Goal: Information Seeking & Learning: Learn about a topic

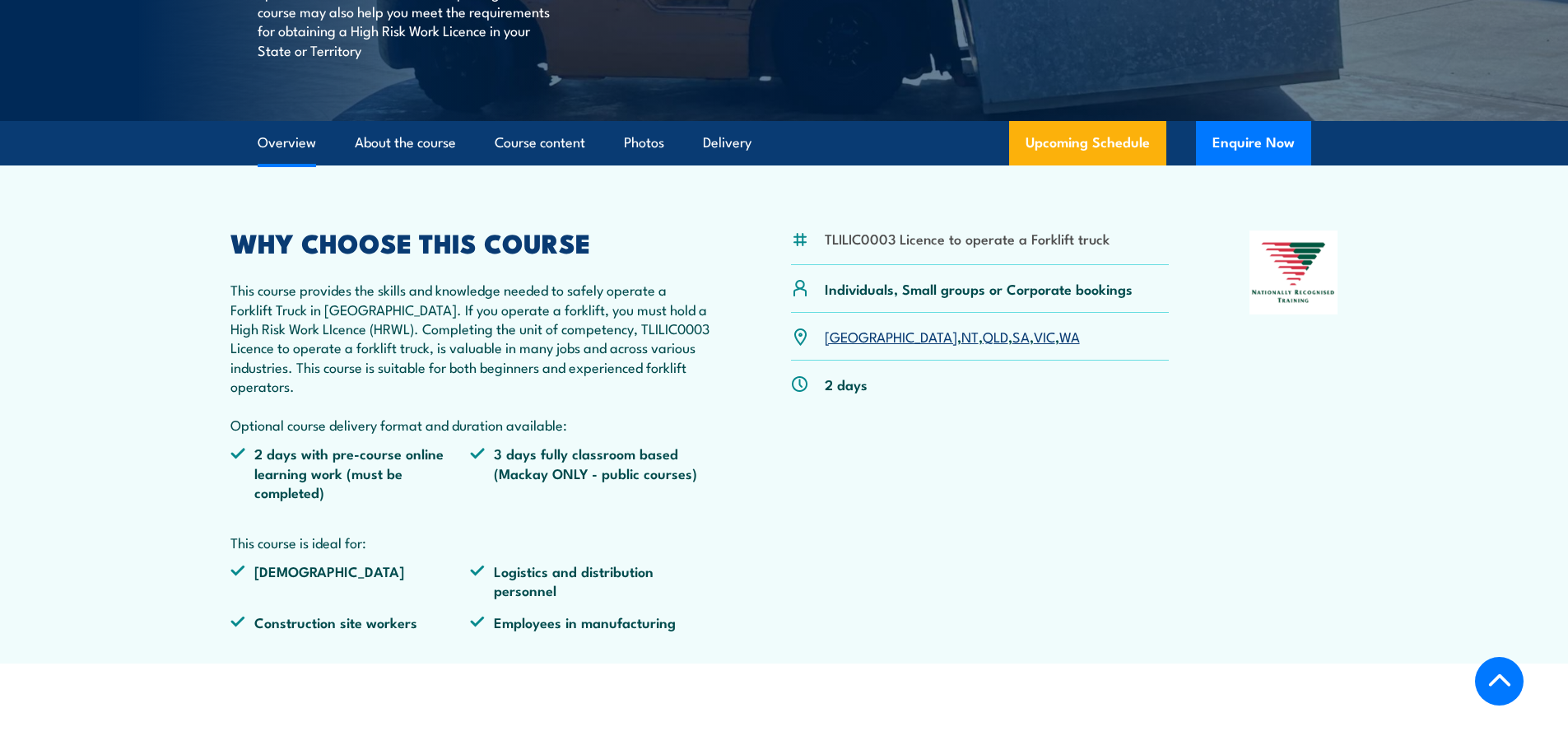
scroll to position [412, 0]
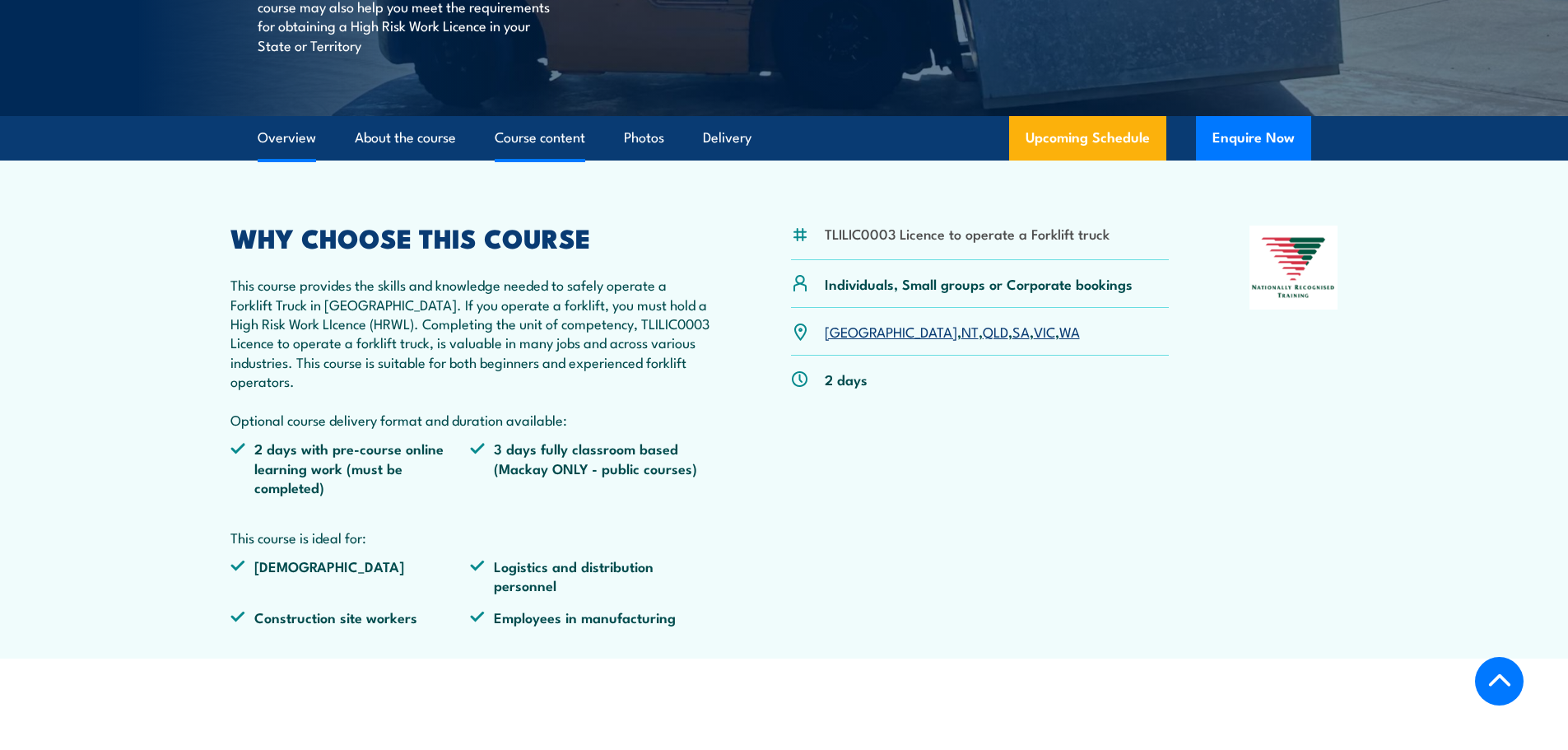
click at [531, 139] on link "Course content" at bounding box center [540, 138] width 91 height 44
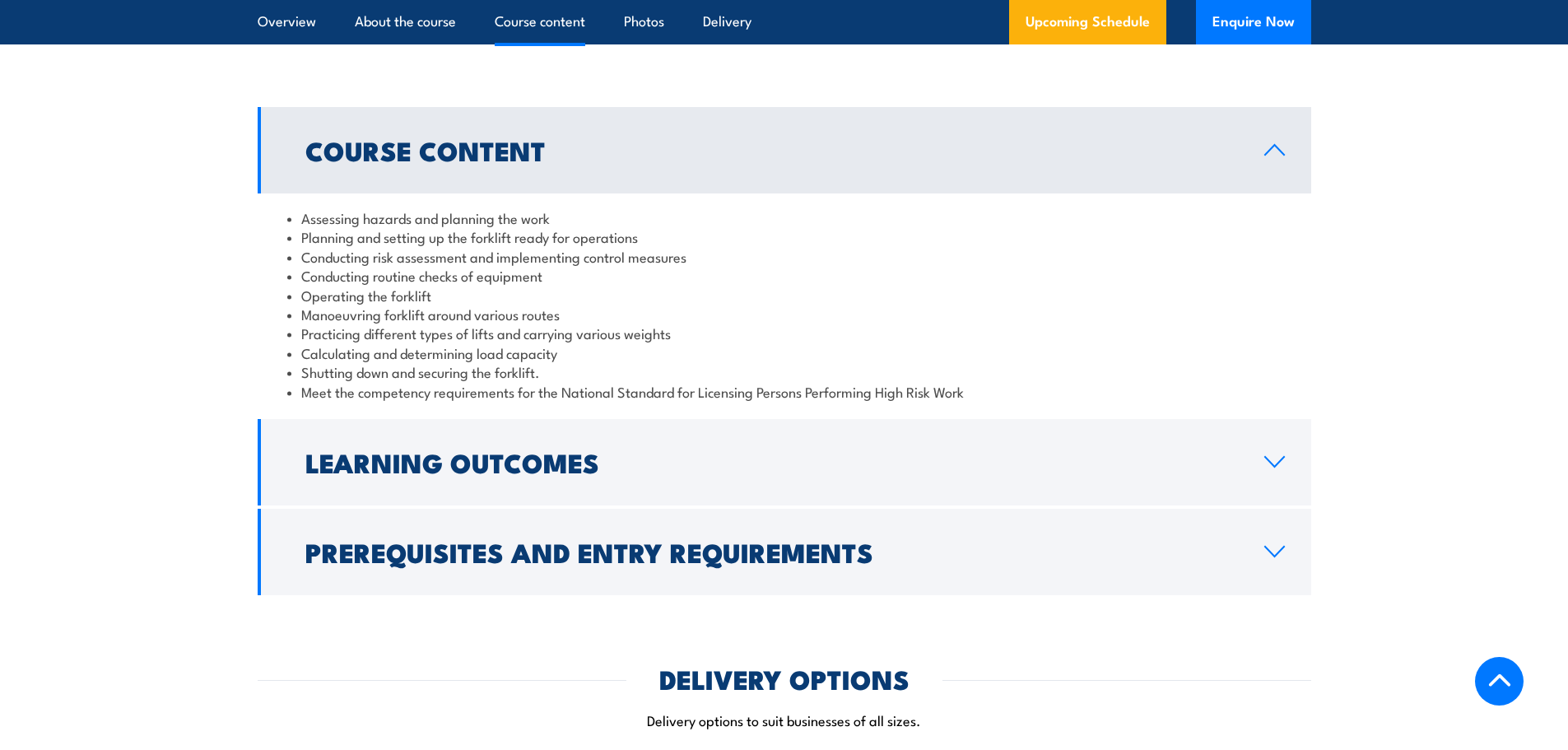
scroll to position [1460, 0]
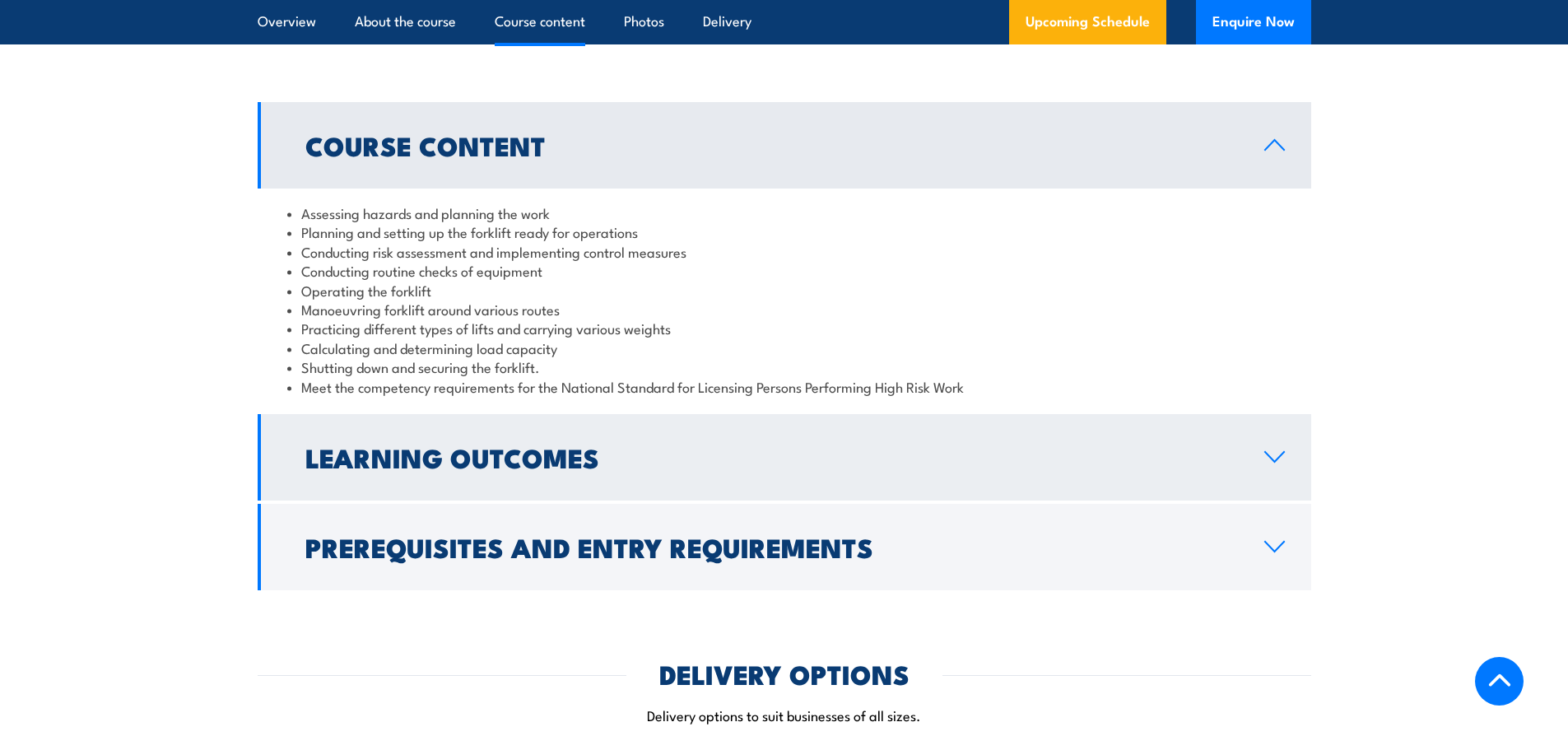
click at [528, 460] on h2 "Learning Outcomes" at bounding box center [772, 457] width 933 height 23
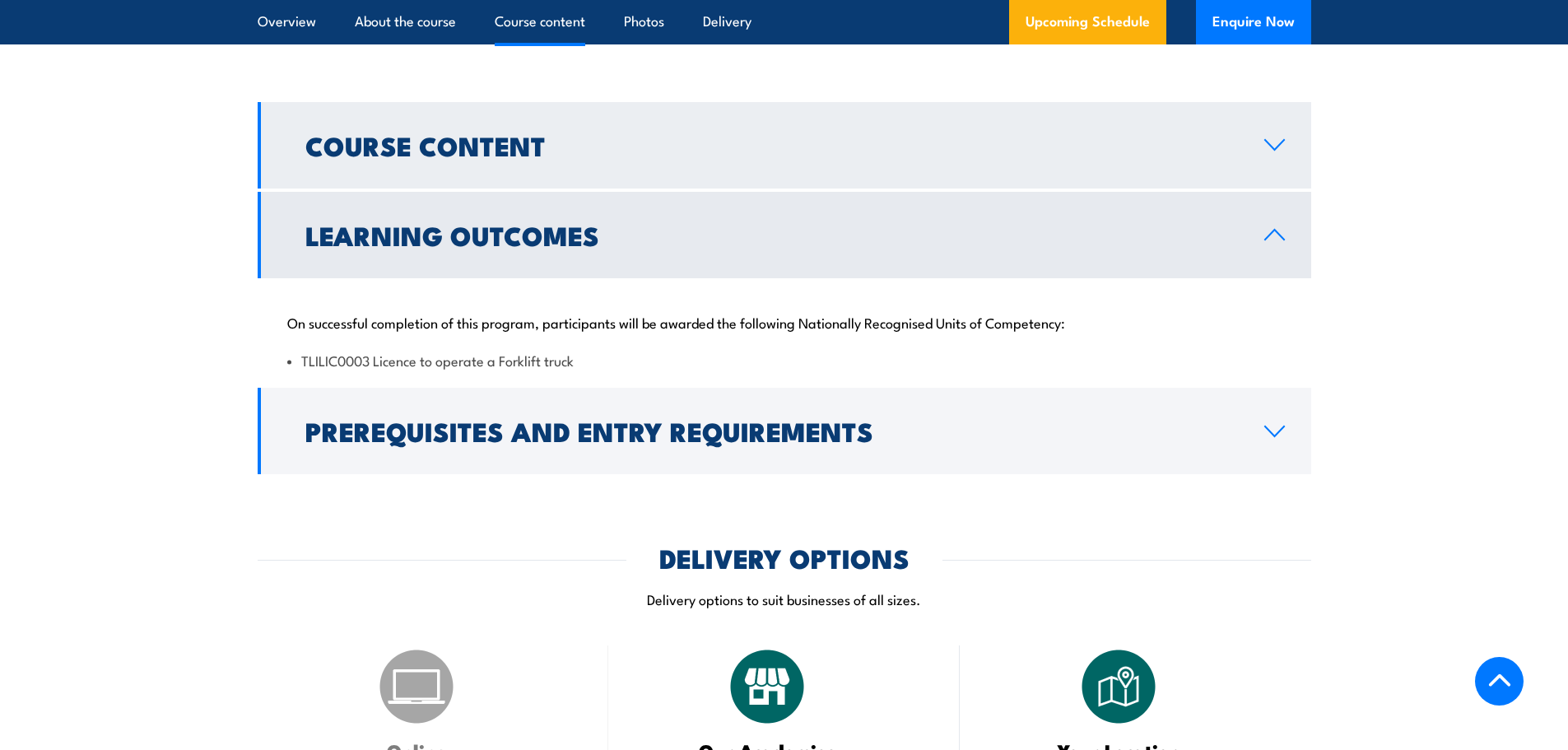
click at [592, 160] on link "Course Content" at bounding box center [784, 146] width 1054 height 86
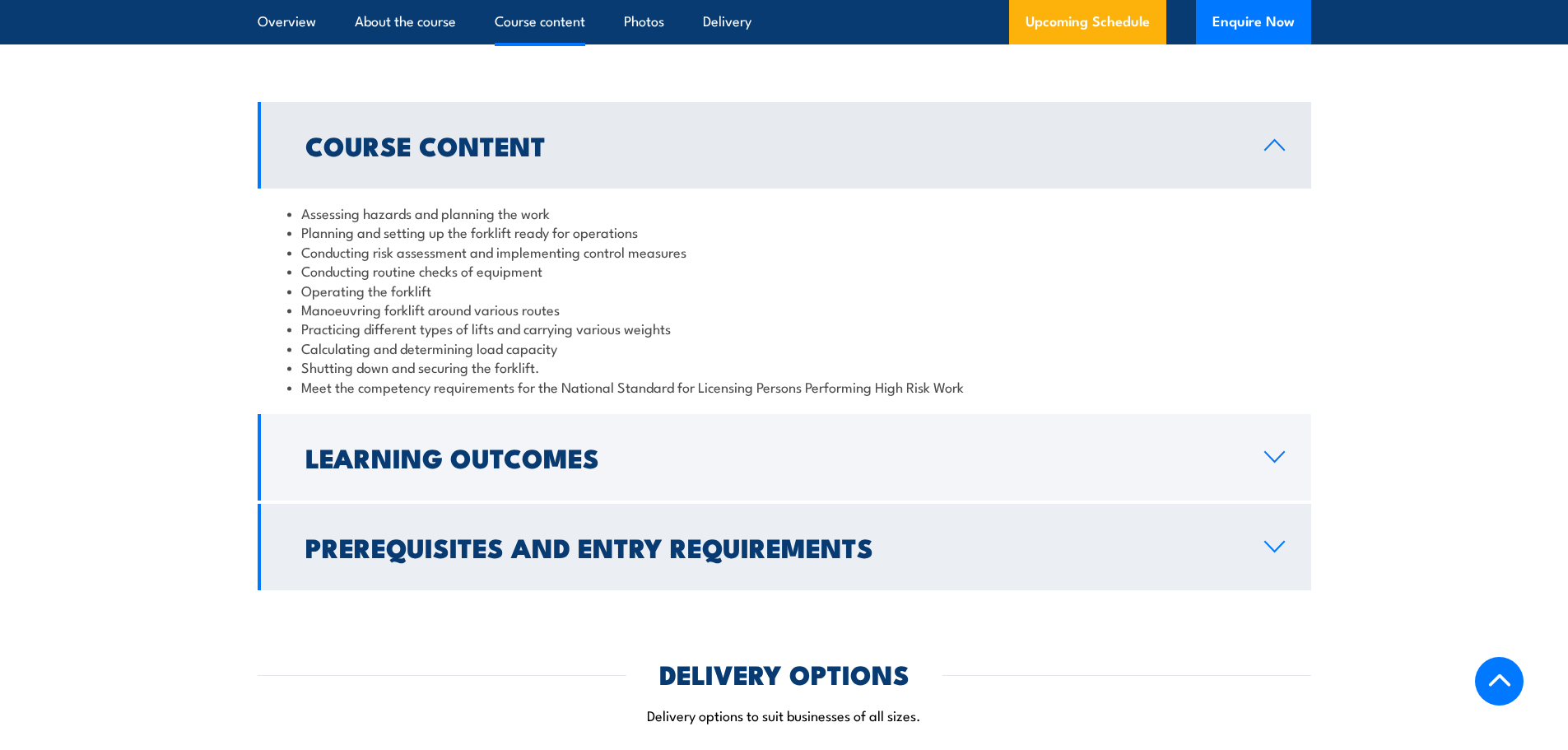
click at [474, 547] on h2 "Prerequisites and Entry Requirements" at bounding box center [772, 547] width 933 height 23
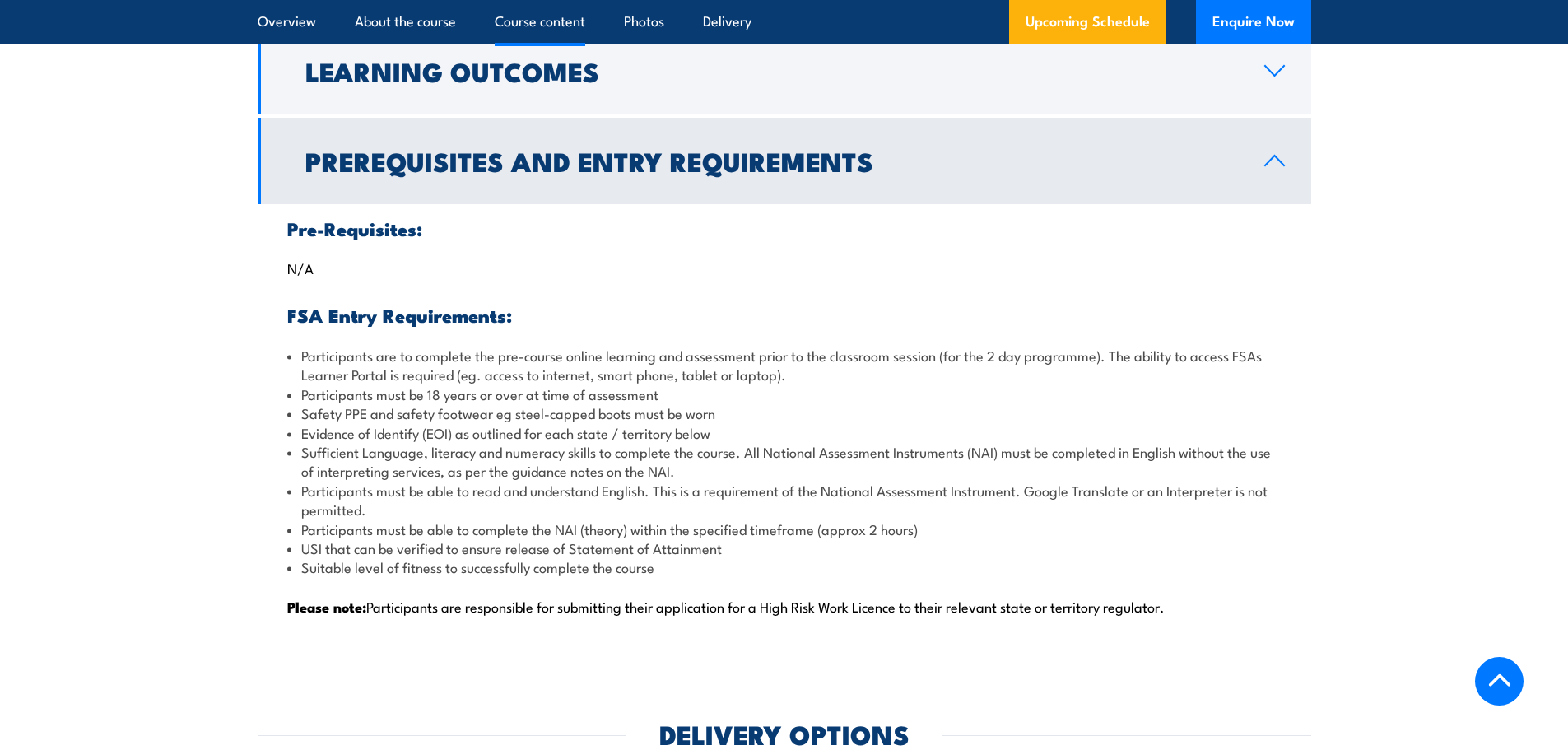
scroll to position [1625, 0]
drag, startPoint x: 378, startPoint y: 437, endPoint x: 384, endPoint y: 457, distance: 20.9
click at [384, 457] on ul "Participants are to complete the pre-course online learning and assessment prio…" at bounding box center [784, 460] width 994 height 231
click at [384, 457] on li "Sufficient Language, literacy and numeracy skills to complete the course. All N…" at bounding box center [784, 461] width 994 height 38
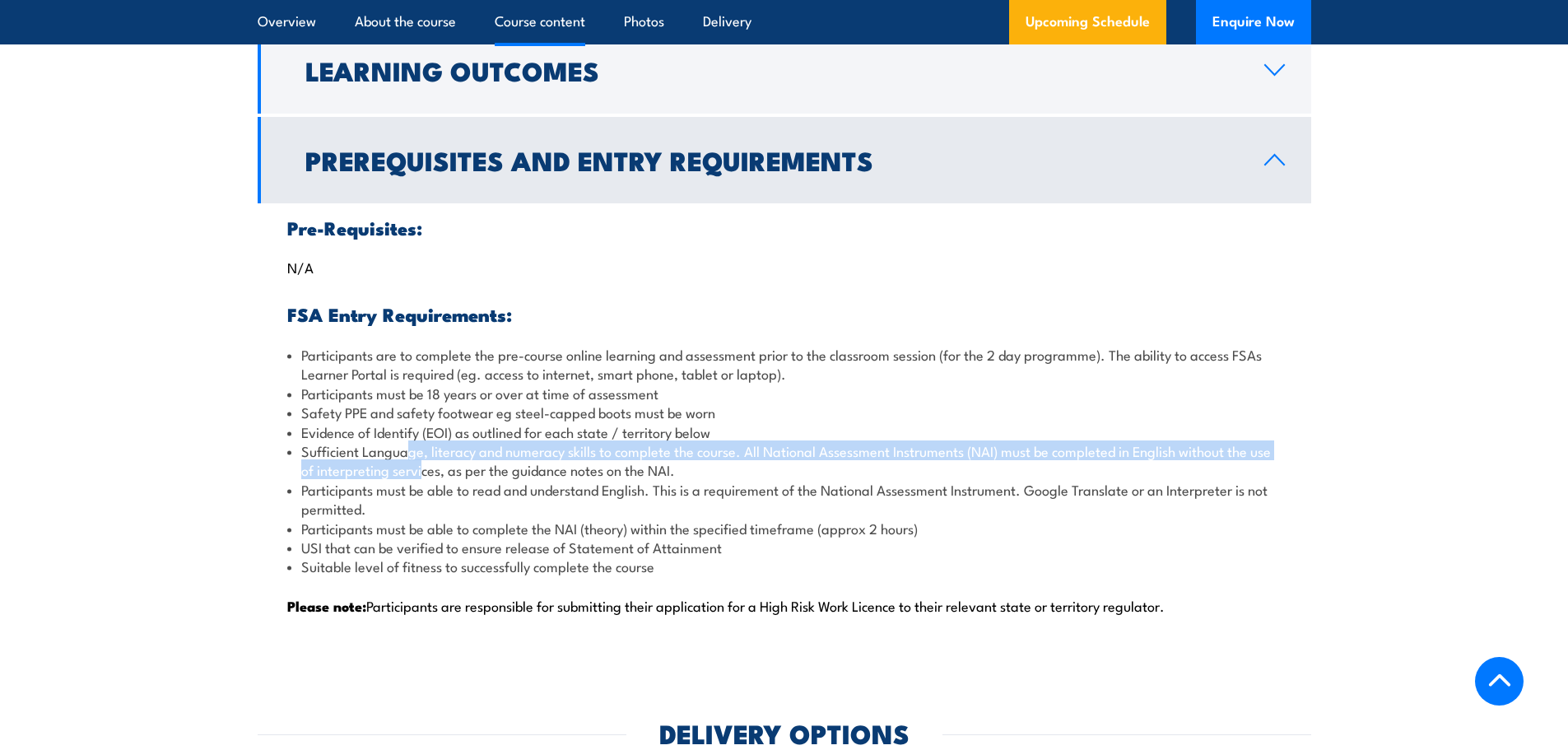
drag, startPoint x: 412, startPoint y: 454, endPoint x: 422, endPoint y: 478, distance: 26.0
click at [422, 478] on li "Sufficient Language, literacy and numeracy skills to complete the course. All N…" at bounding box center [784, 461] width 994 height 38
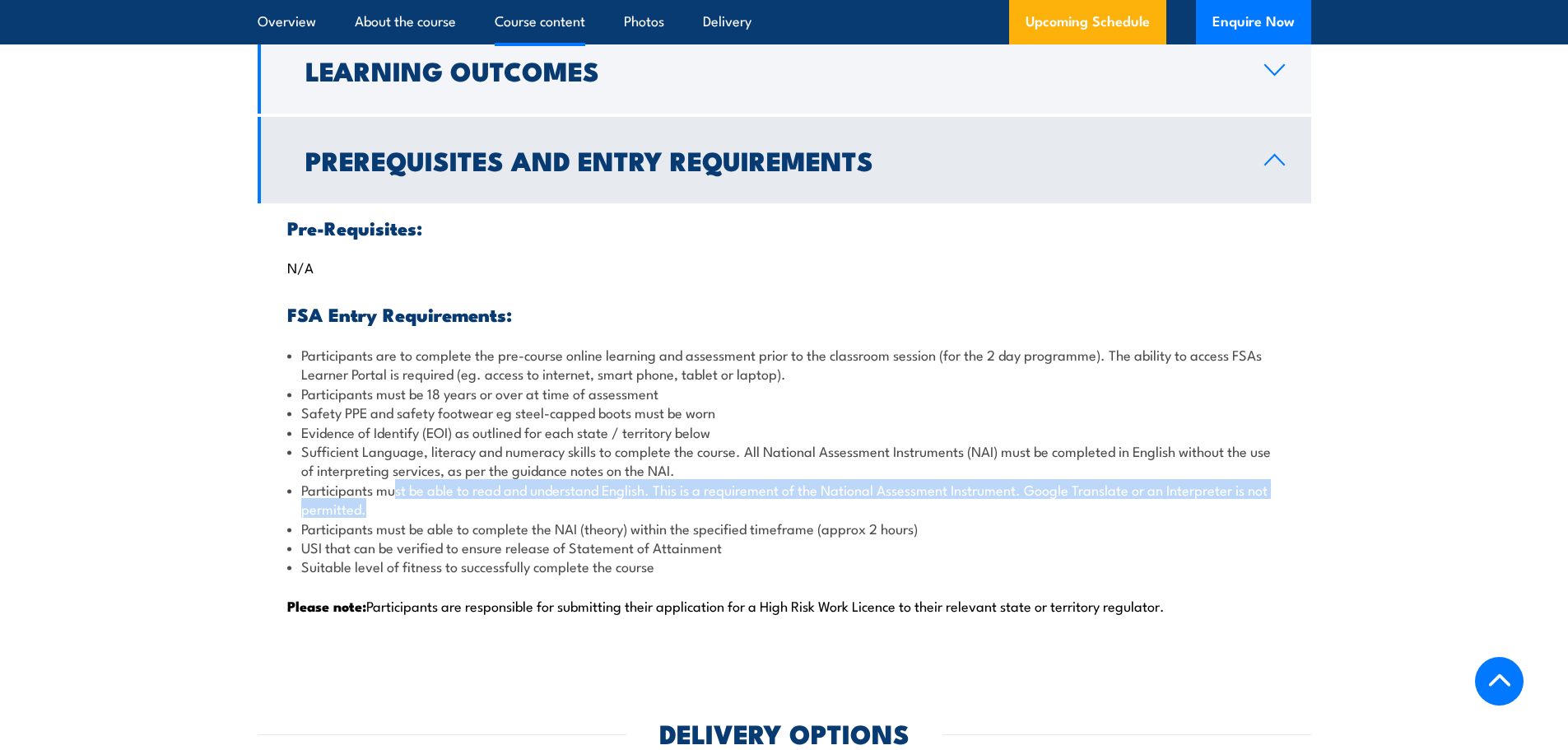
drag, startPoint x: 395, startPoint y: 494, endPoint x: 432, endPoint y: 509, distance: 39.9
click at [432, 509] on li "Participants must be able to read and understand English. This is a requirement…" at bounding box center [784, 499] width 994 height 38
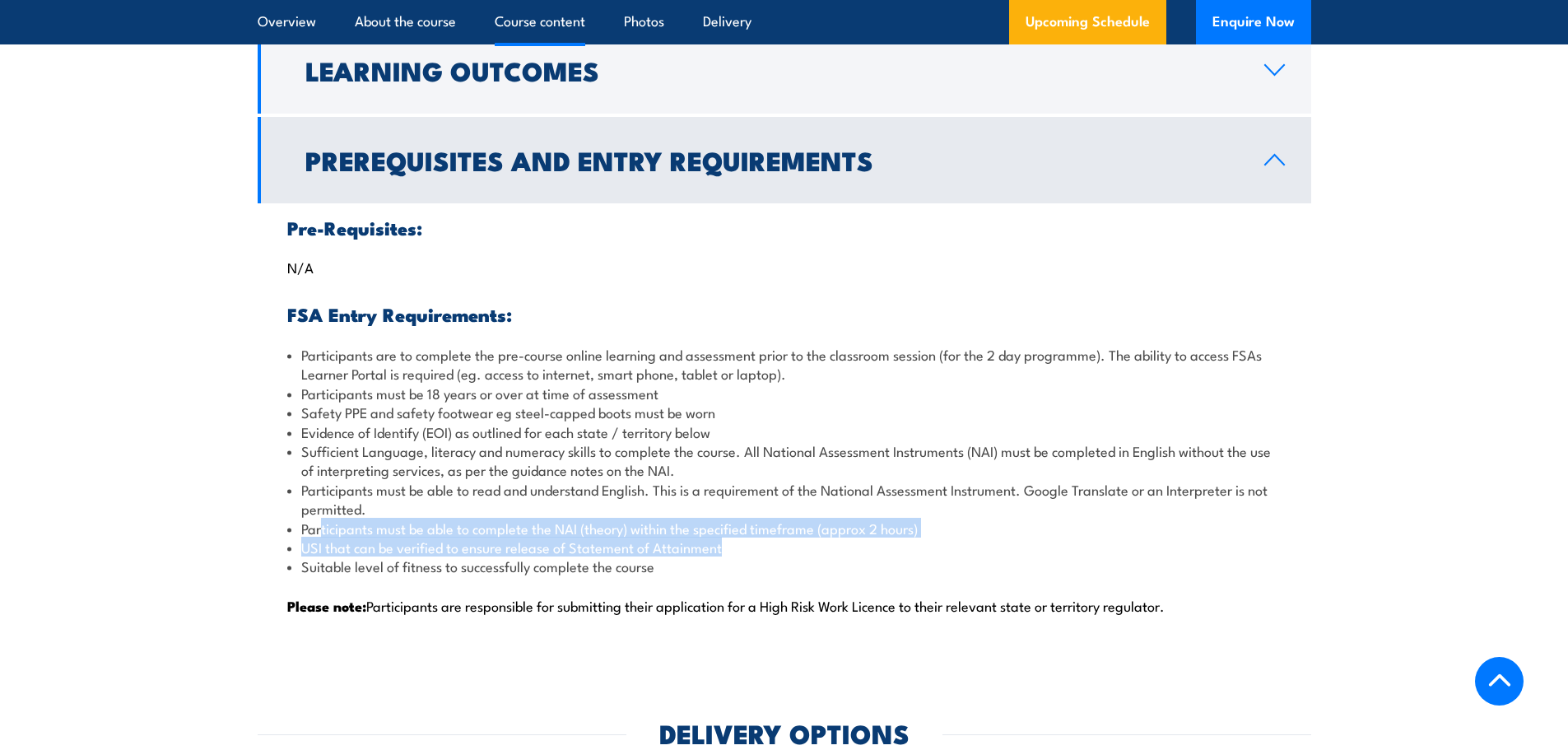
drag, startPoint x: 323, startPoint y: 532, endPoint x: 740, endPoint y: 540, distance: 417.1
click at [740, 540] on ul "Participants are to complete the pre-course online learning and assessment prio…" at bounding box center [784, 460] width 994 height 231
click at [740, 542] on li "USI that can be verified to ensure release of Statement of Attainment" at bounding box center [784, 547] width 994 height 19
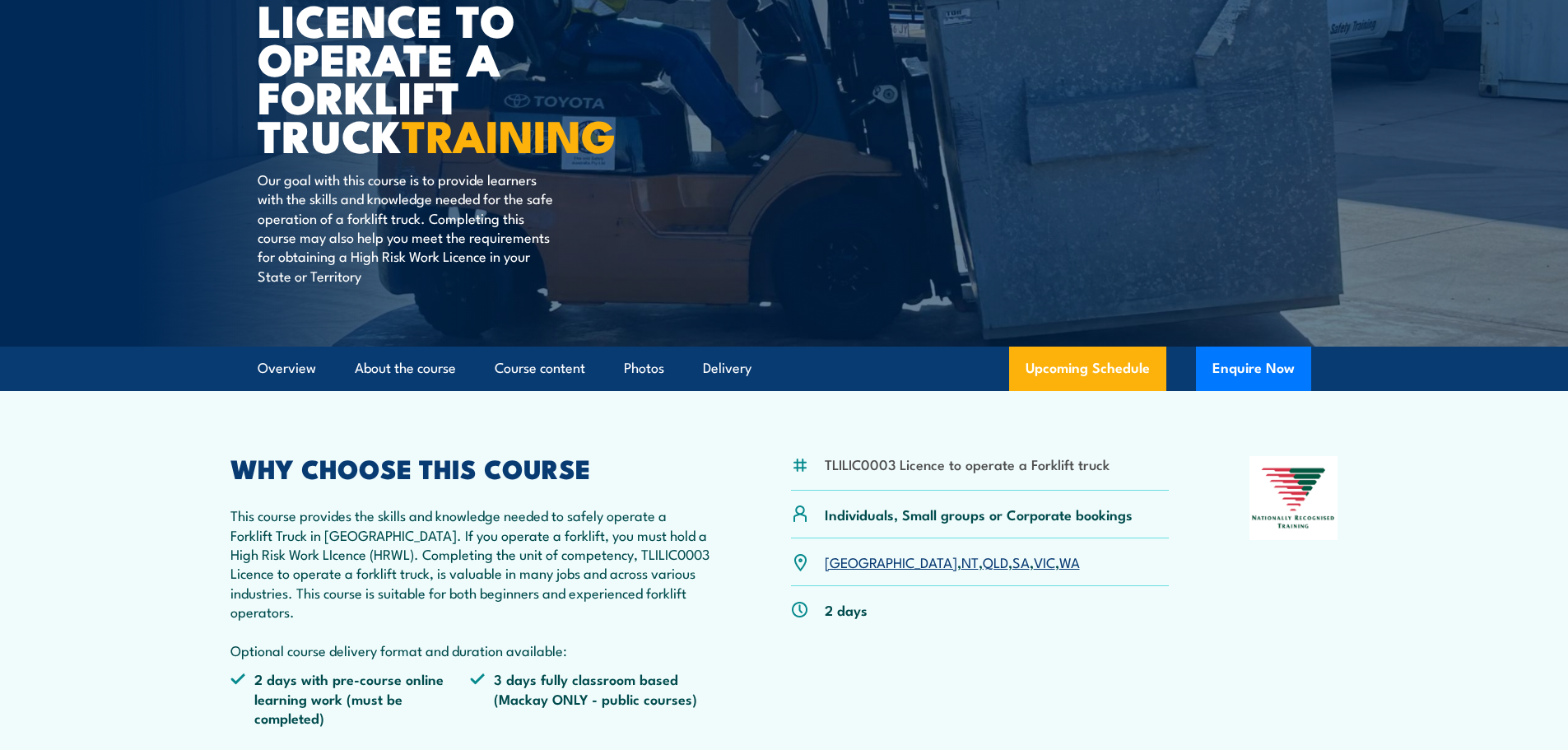
scroll to position [0, 0]
